Goal: Ask a question: Seek information or help from site administrators or community

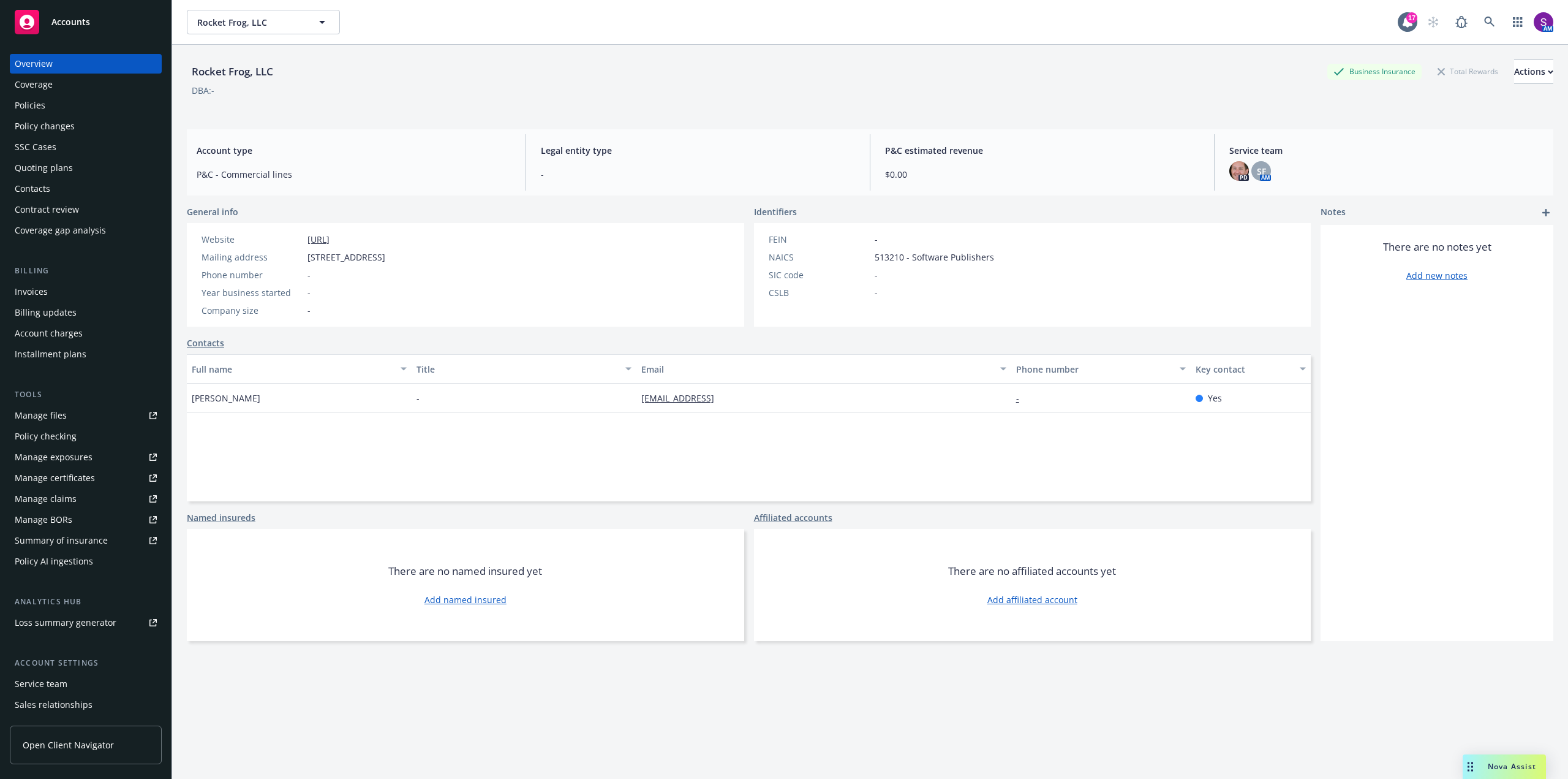
click at [73, 102] on div "Policies" at bounding box center [86, 105] width 142 height 19
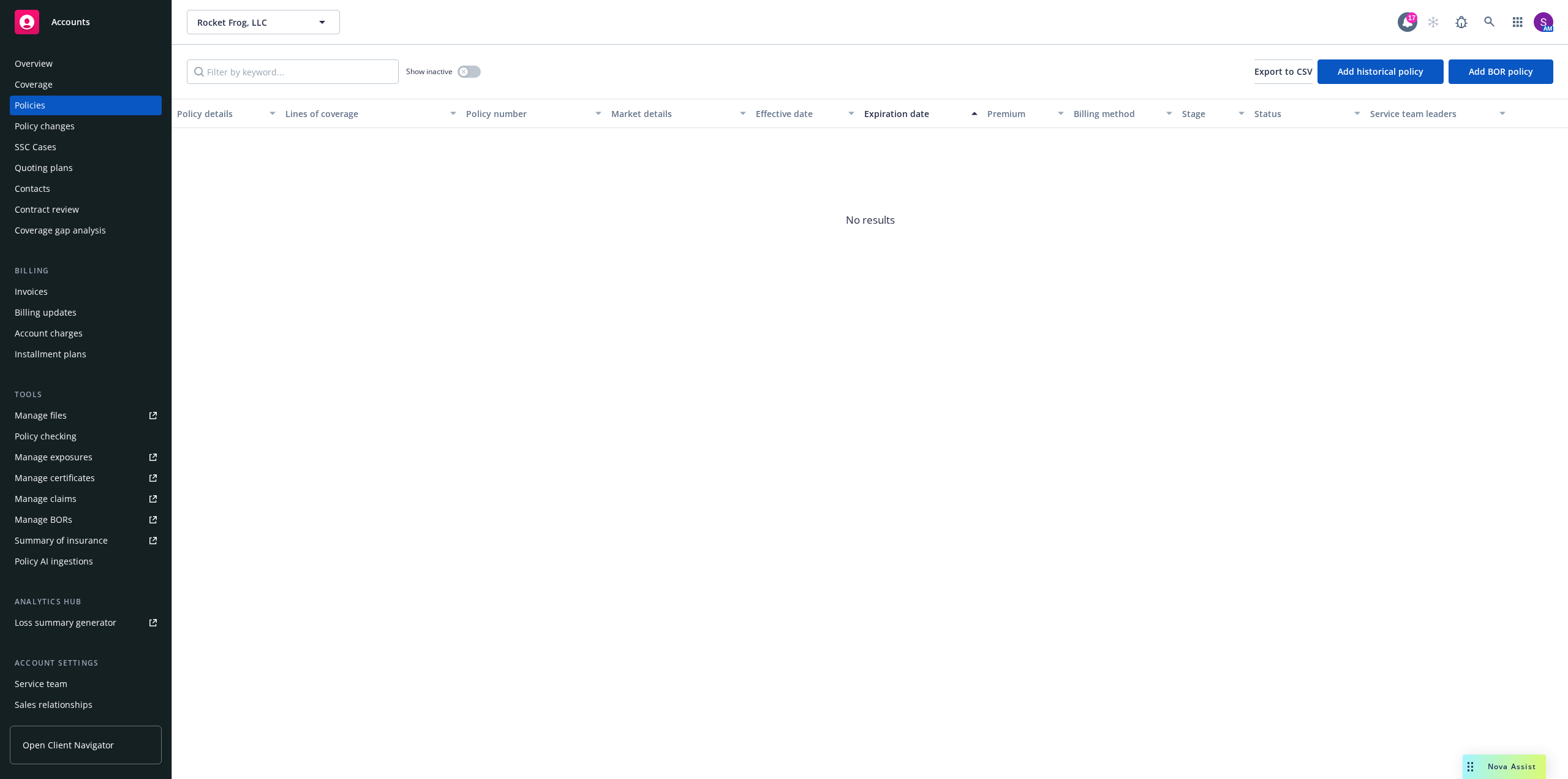
click at [1509, 761] on div "Nova Assist" at bounding box center [1504, 766] width 83 height 25
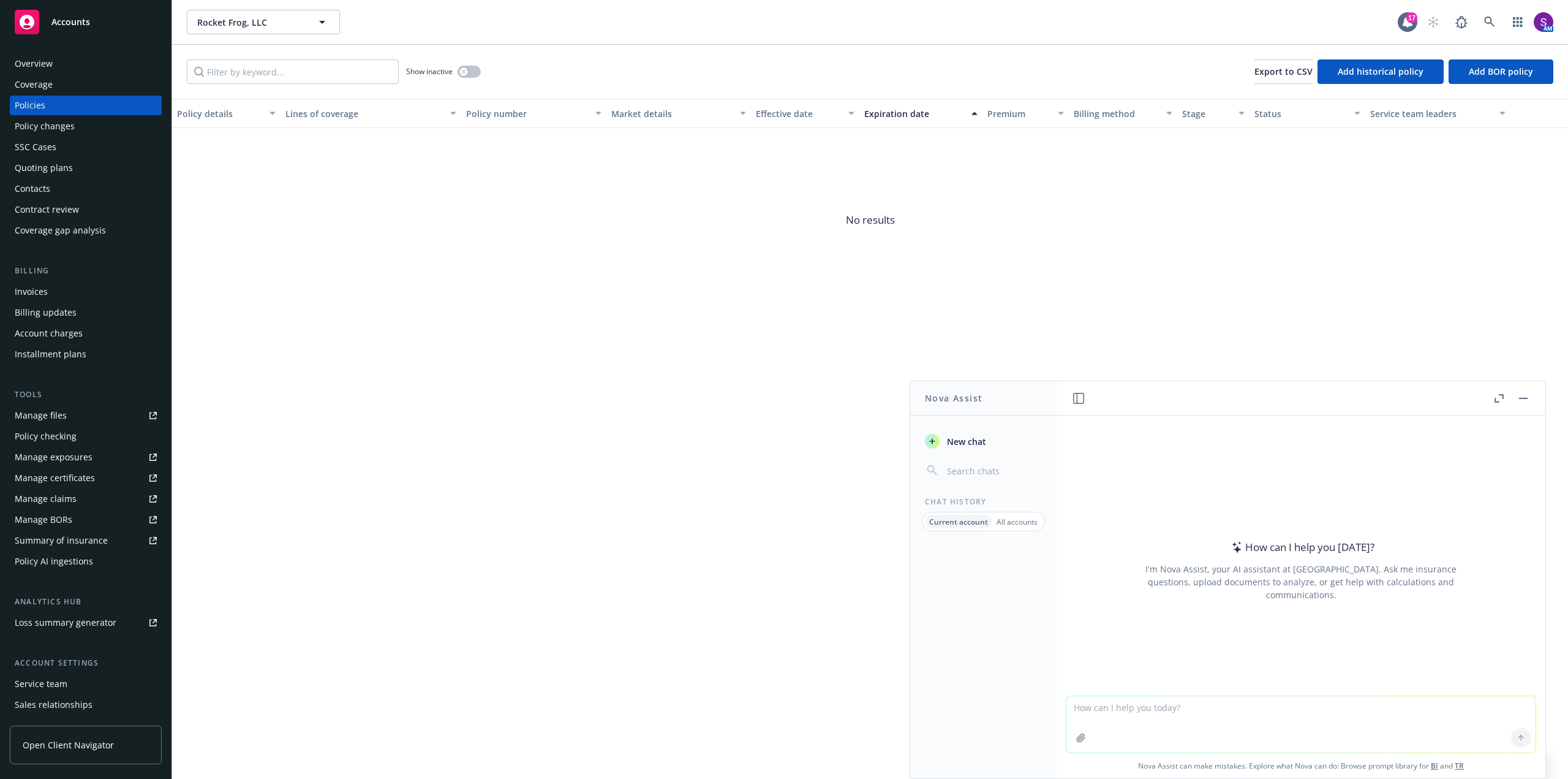
click at [1079, 736] on icon "button" at bounding box center [1081, 738] width 10 height 10
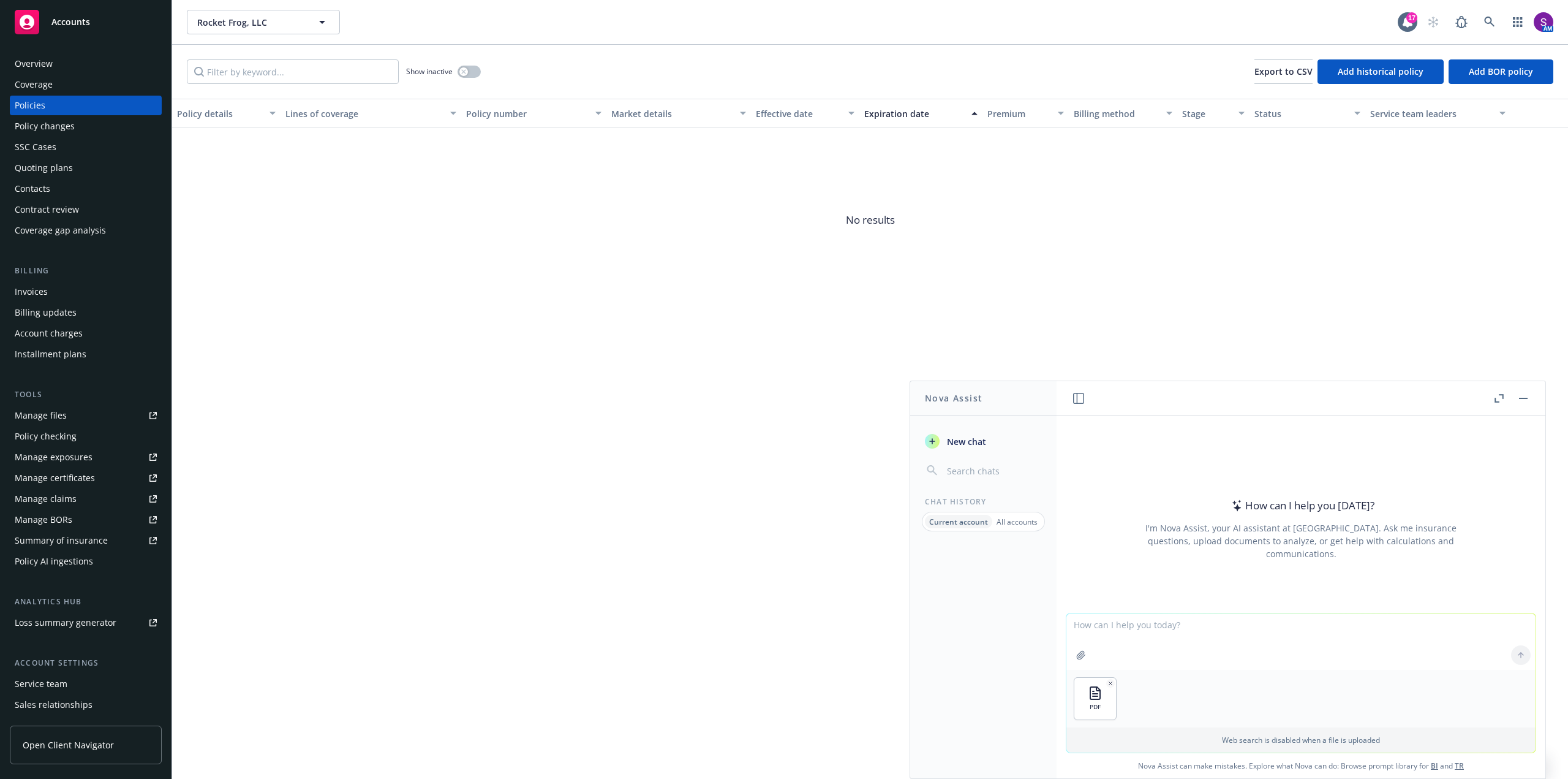
click at [1090, 629] on textarea at bounding box center [1301, 641] width 470 height 56
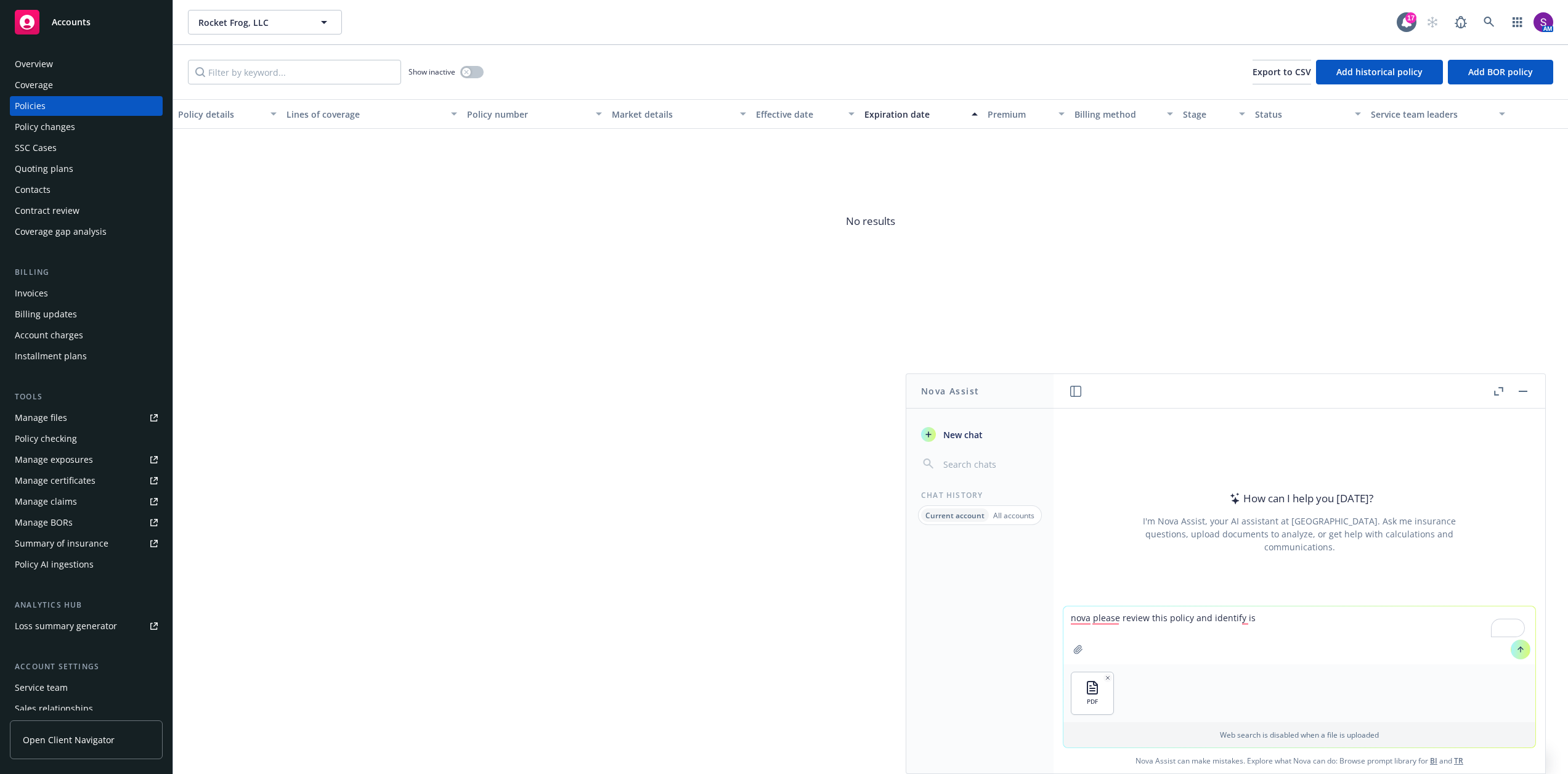
click at [1249, 620] on textarea "nova please review this policy and identify is" at bounding box center [1299, 635] width 472 height 58
type textarea "nova please review this policy and identify if sudden and accidential pollution…"
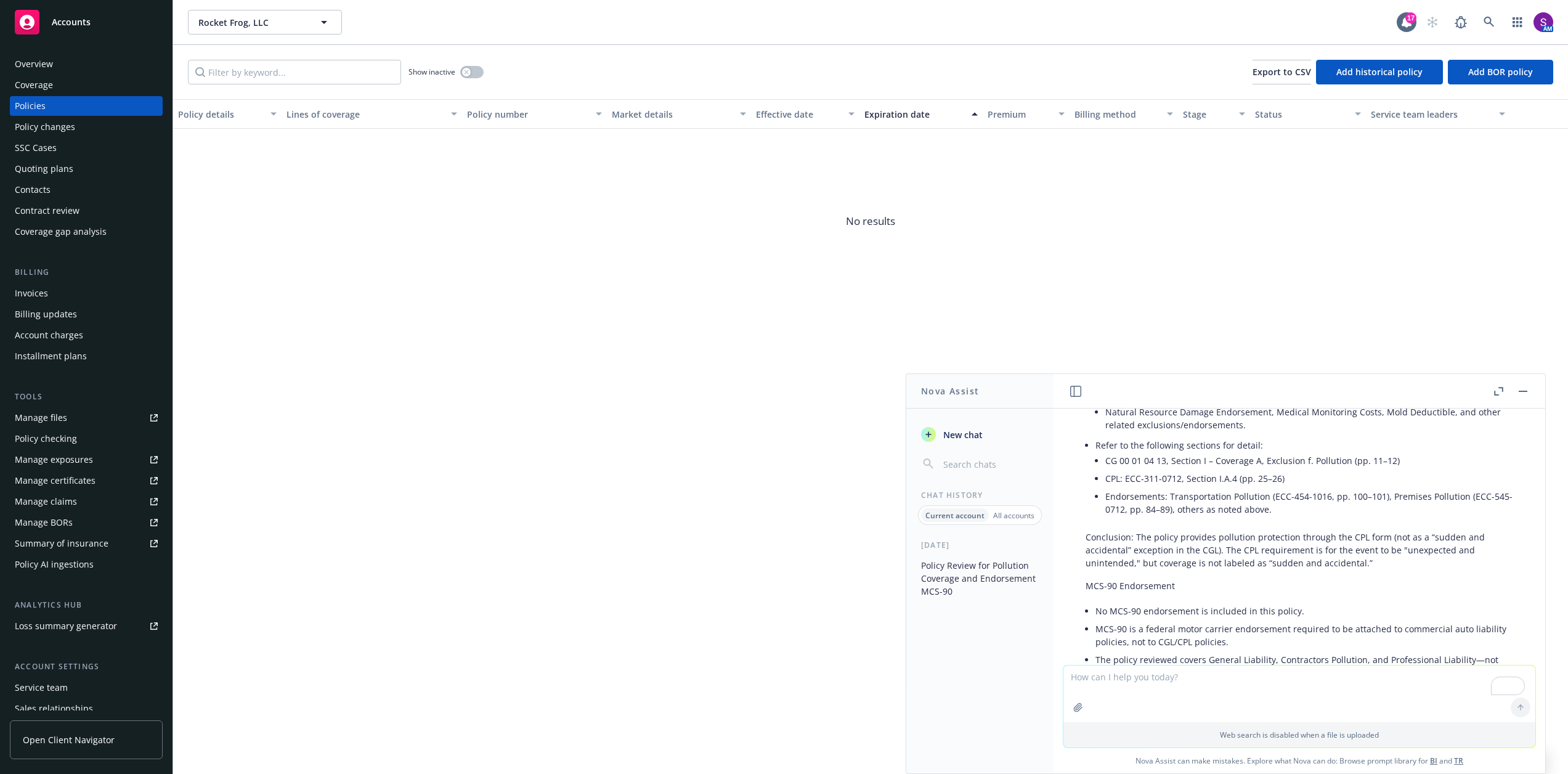
scroll to position [308, 0]
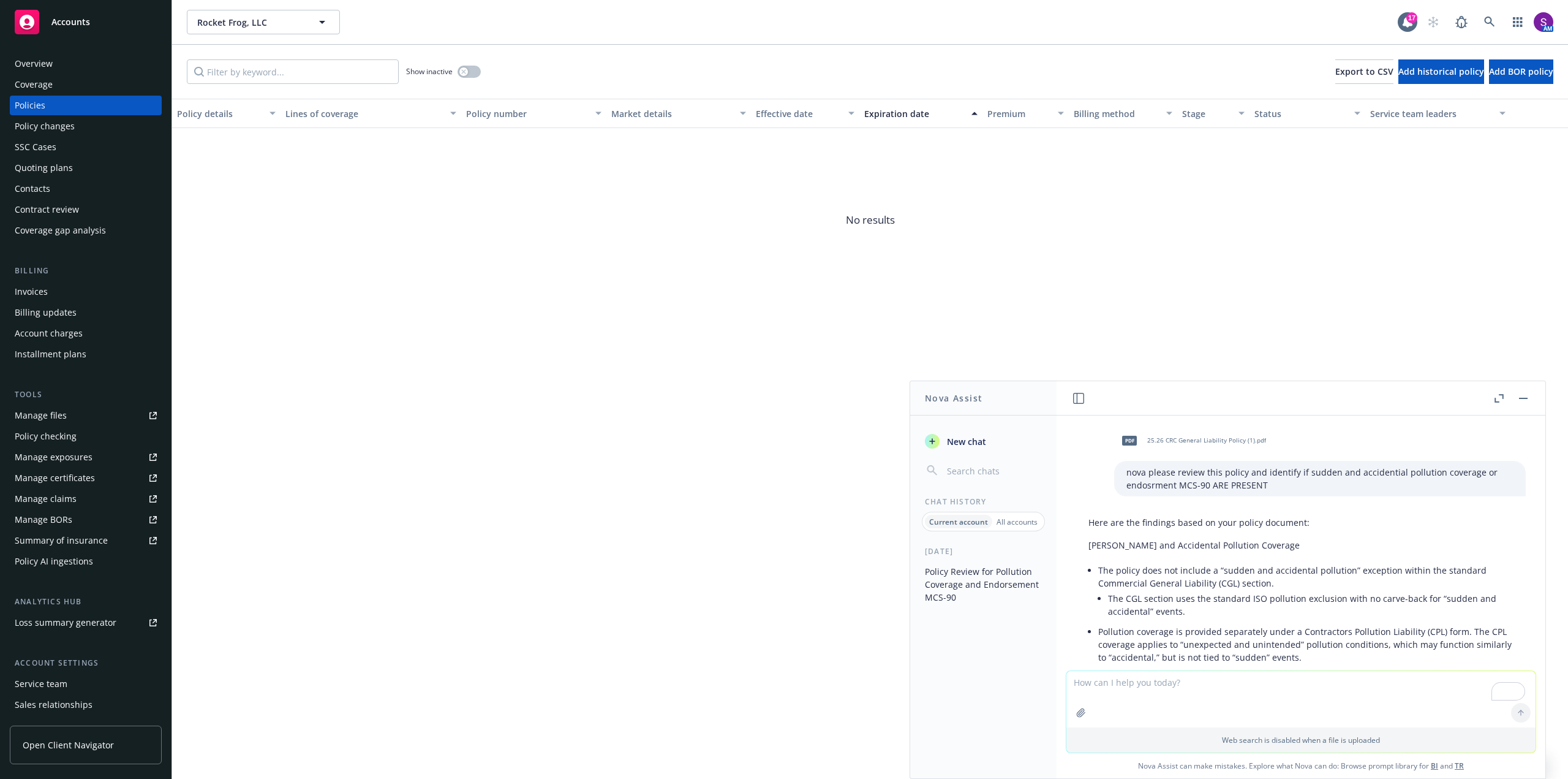
scroll to position [307, 0]
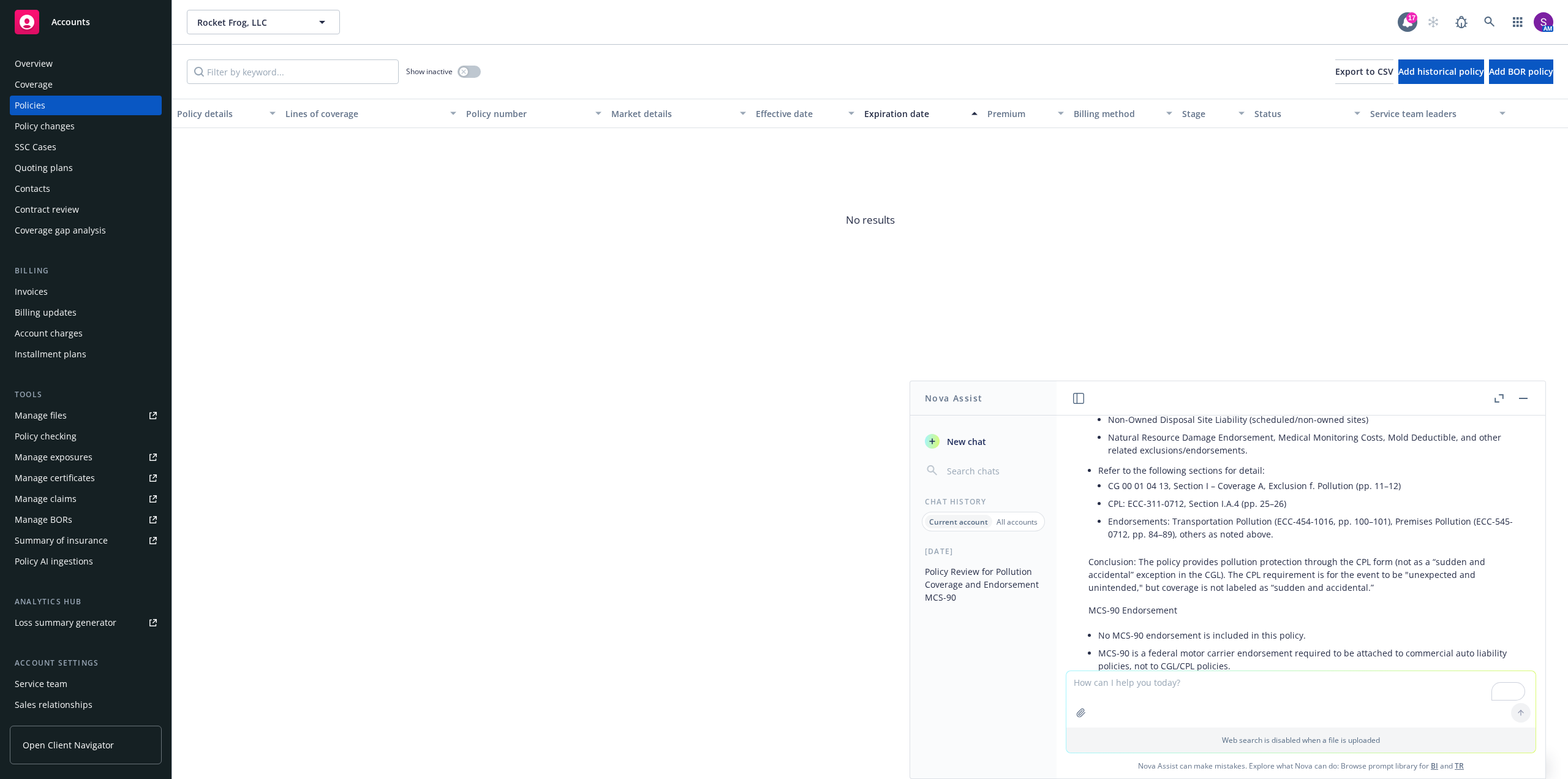
click at [77, 67] on div "Overview" at bounding box center [86, 64] width 142 height 19
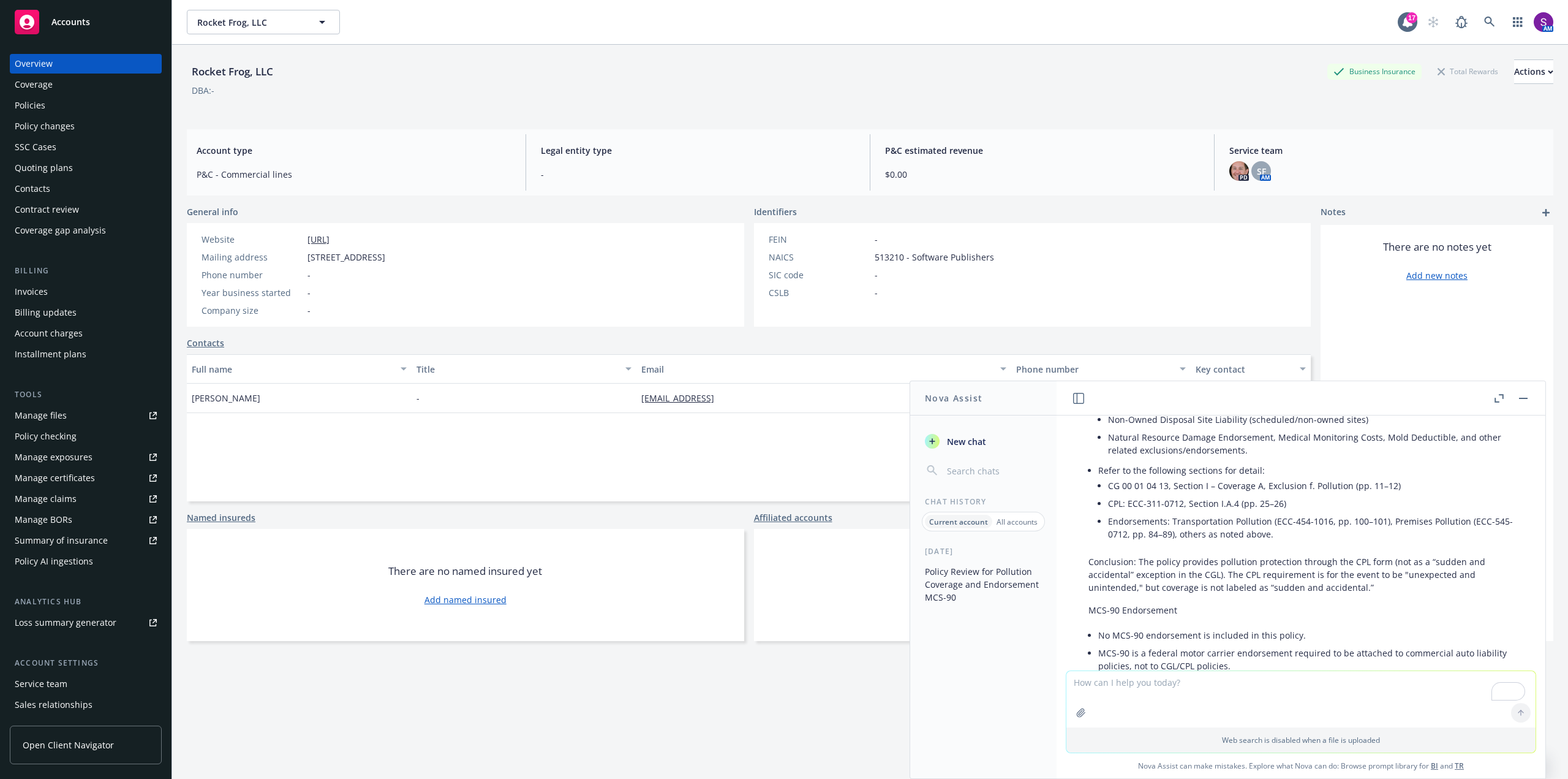
click at [75, 67] on div "Overview" at bounding box center [86, 64] width 142 height 19
